Goal: Find specific page/section: Find specific page/section

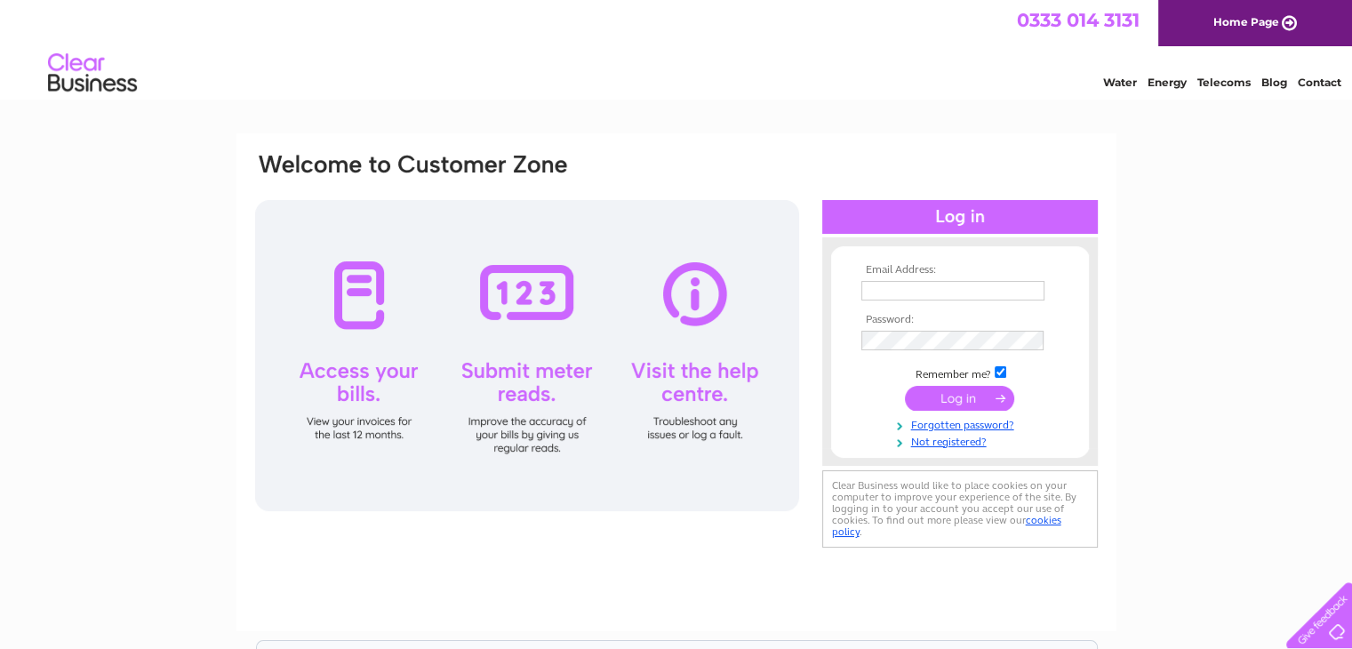
click at [918, 290] on input "text" at bounding box center [953, 291] width 183 height 20
type input "[EMAIL_ADDRESS][DOMAIN_NAME]"
click at [959, 416] on link "Forgotten password?" at bounding box center [963, 423] width 202 height 17
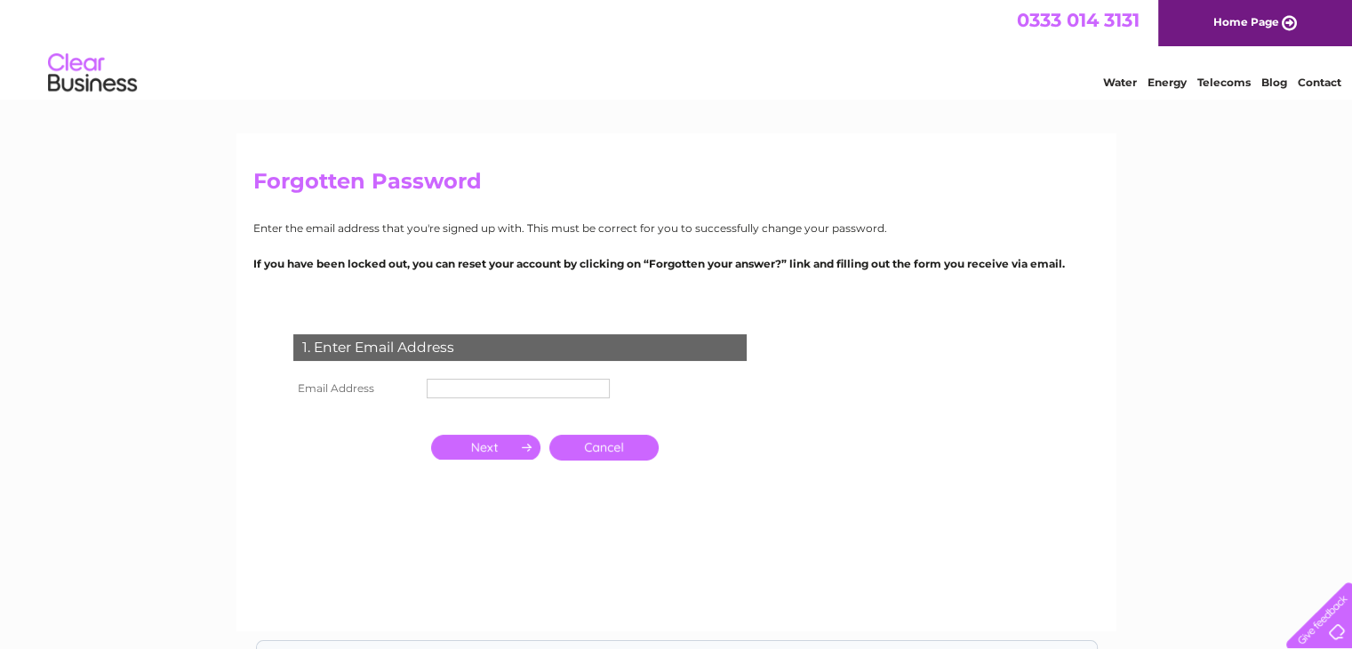
click at [626, 444] on link "Cancel" at bounding box center [604, 448] width 109 height 26
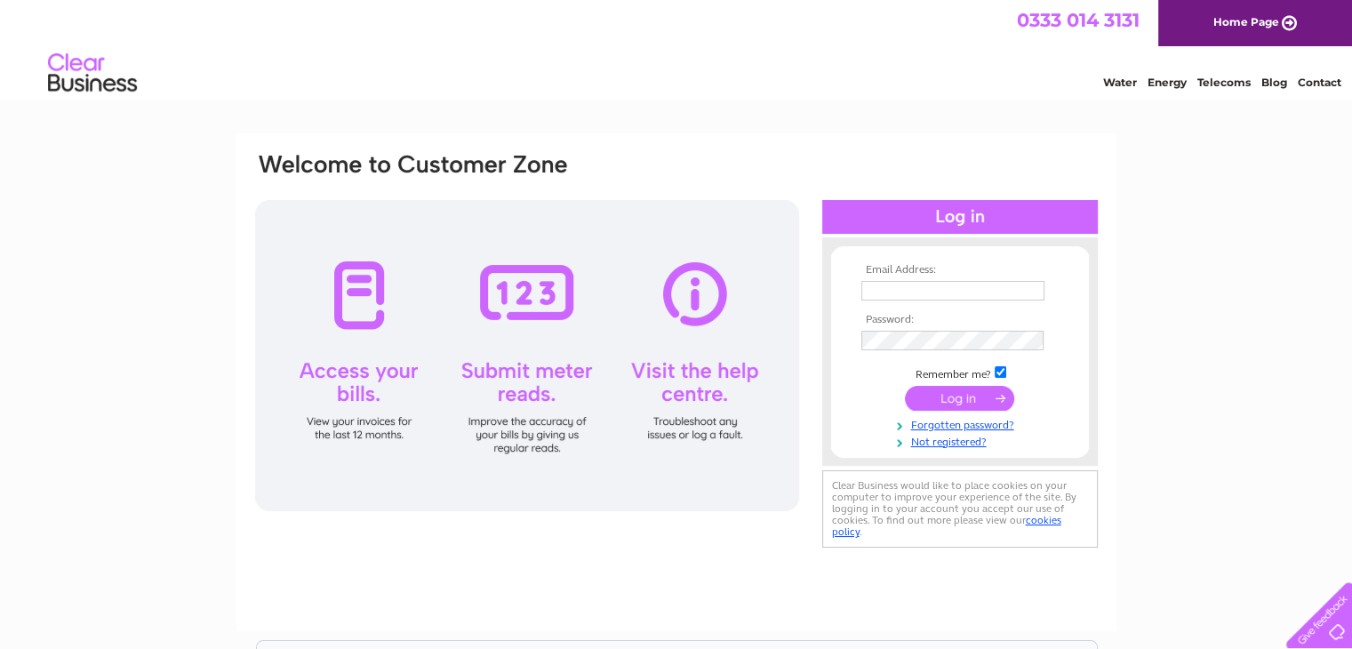
click at [888, 296] on input "text" at bounding box center [953, 291] width 183 height 20
type input "[EMAIL_ADDRESS][DOMAIN_NAME]"
click at [959, 403] on input "submit" at bounding box center [959, 398] width 109 height 25
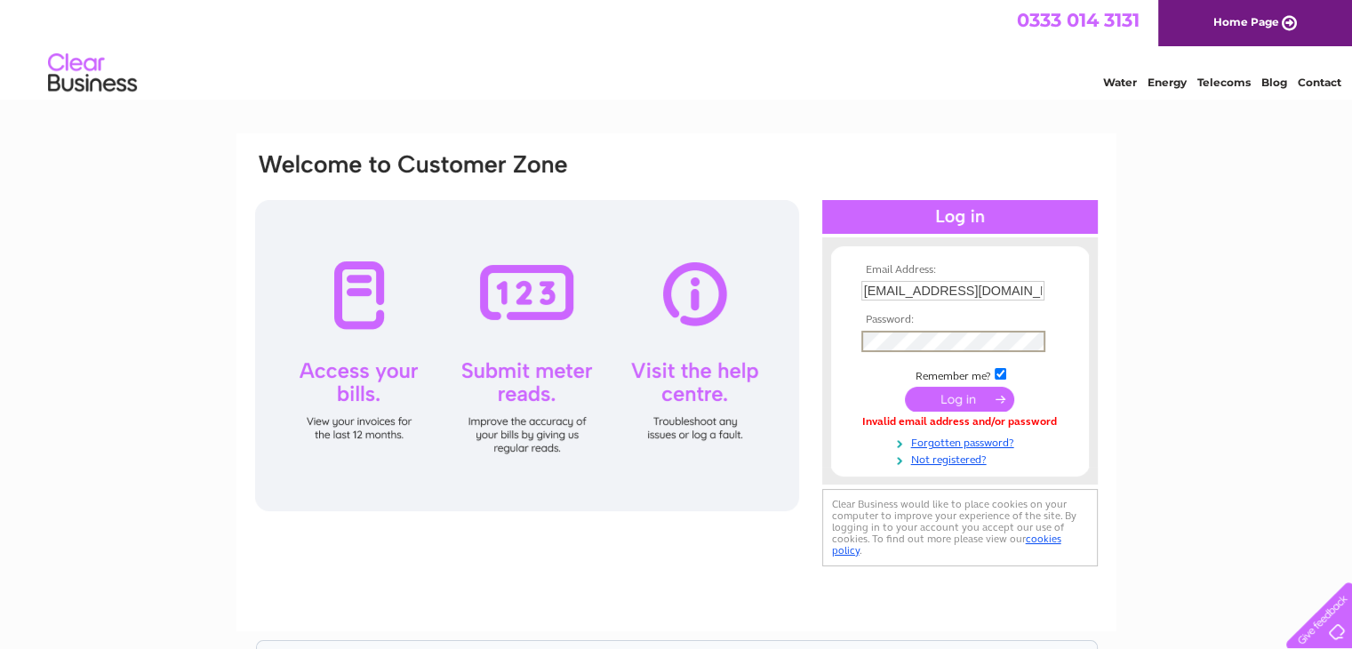
click at [958, 397] on input "submit" at bounding box center [959, 399] width 109 height 25
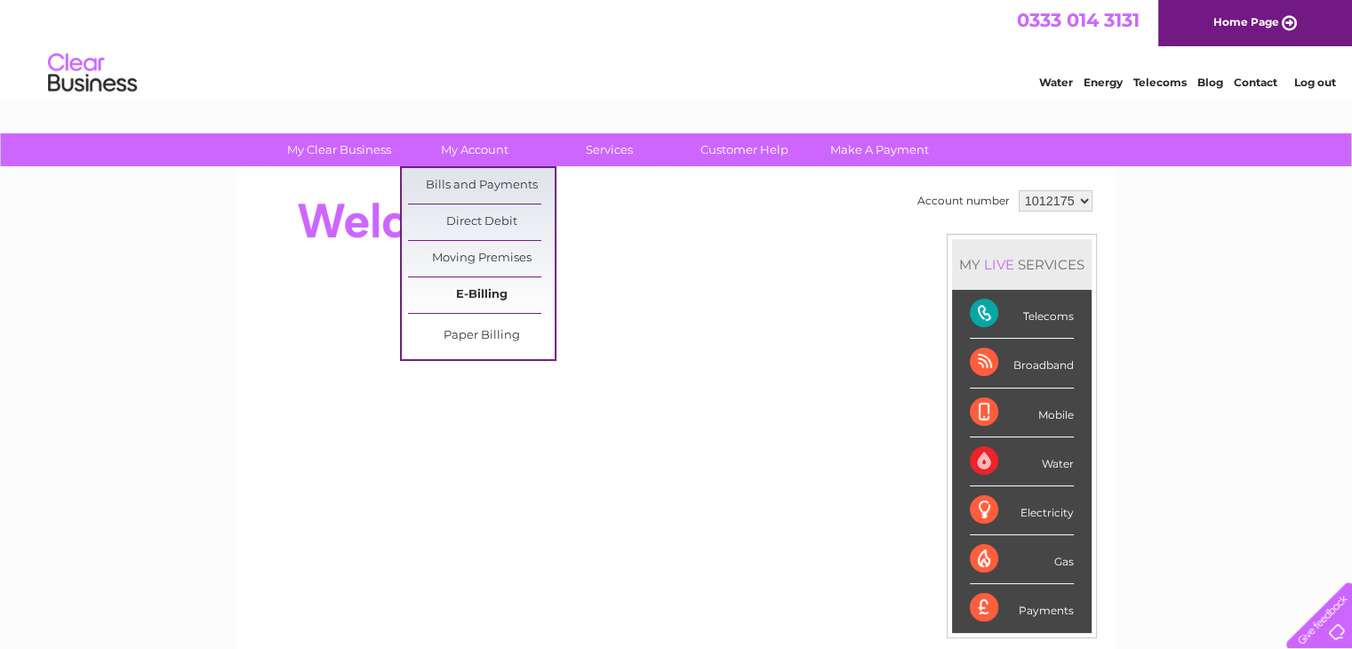
click at [485, 303] on link "E-Billing" at bounding box center [481, 295] width 147 height 36
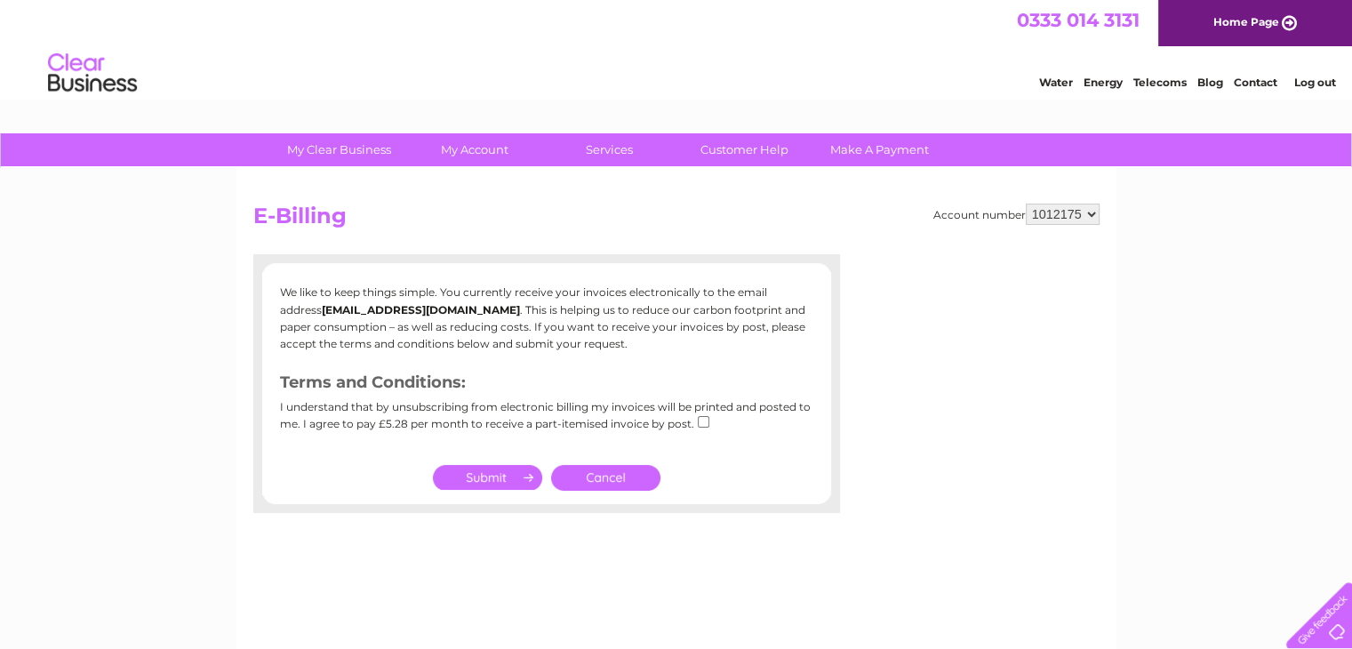
click at [613, 474] on link "Cancel" at bounding box center [605, 478] width 109 height 26
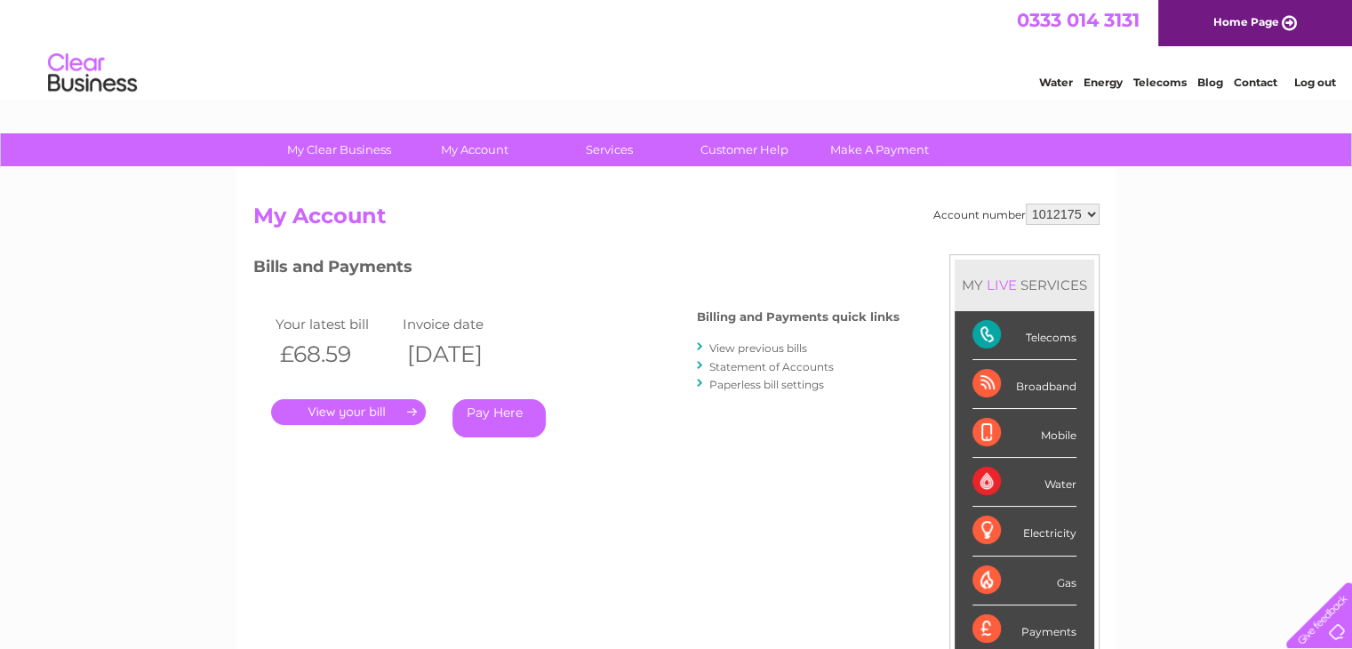
click at [356, 412] on link "." at bounding box center [348, 412] width 155 height 26
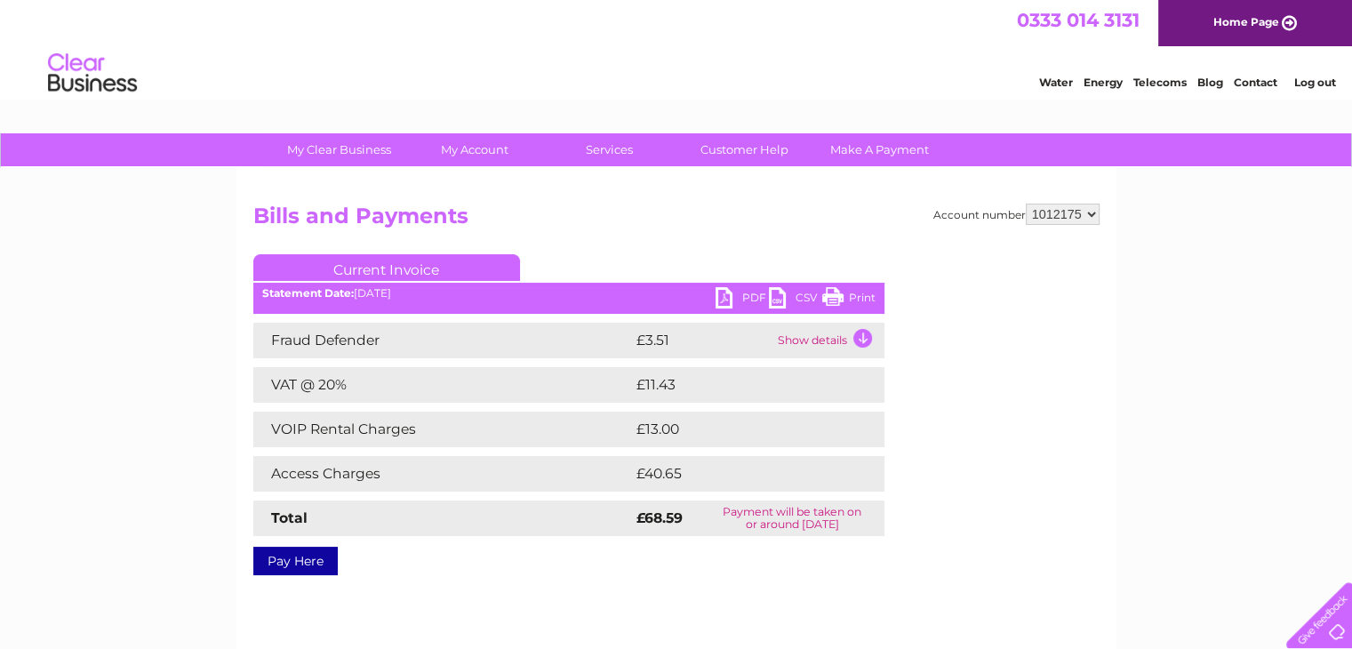
click at [855, 300] on link "Print" at bounding box center [849, 300] width 53 height 26
